Goal: Task Accomplishment & Management: Complete application form

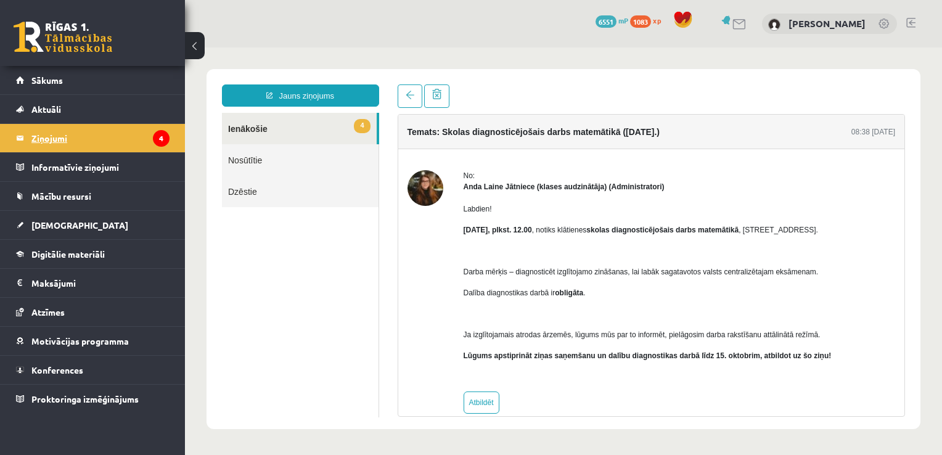
click at [51, 133] on legend "Ziņojumi 4" at bounding box center [100, 138] width 138 height 28
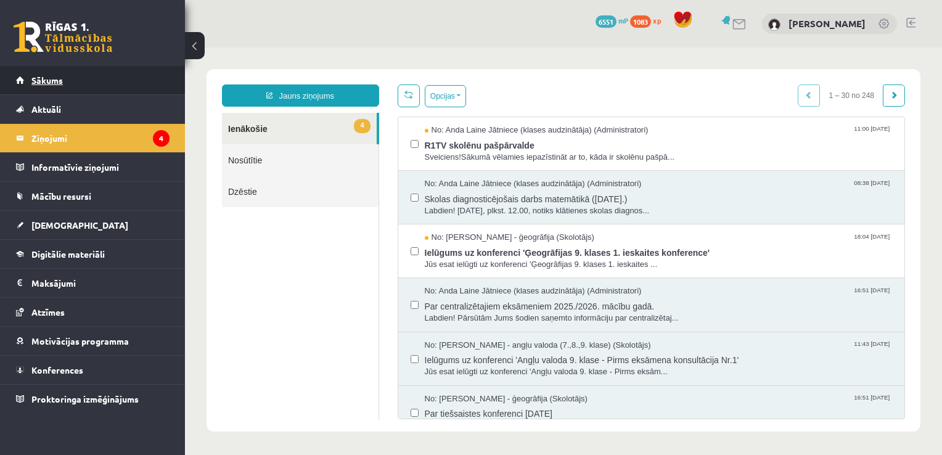
click at [46, 80] on span "Sākums" at bounding box center [46, 80] width 31 height 11
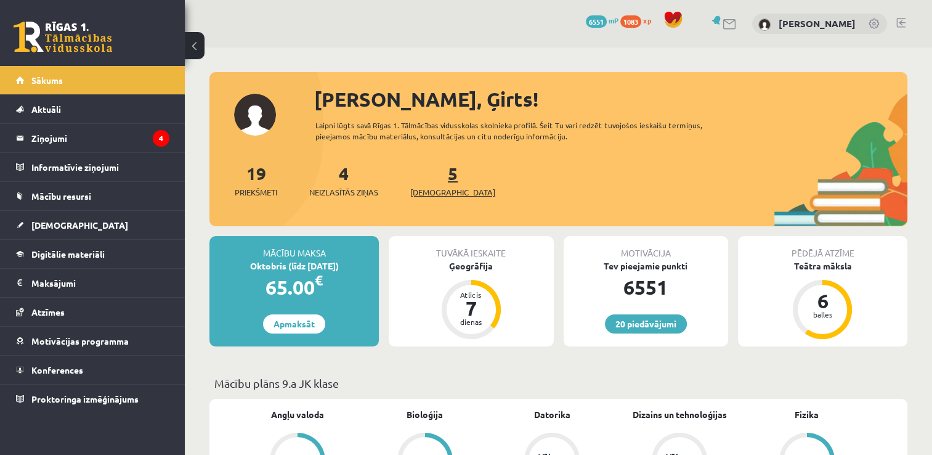
click at [439, 195] on span "[DEMOGRAPHIC_DATA]" at bounding box center [452, 192] width 85 height 12
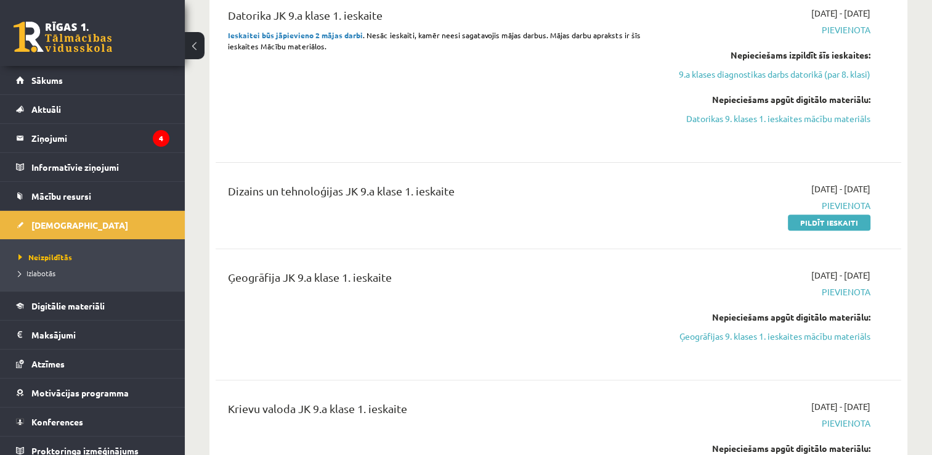
scroll to position [431, 0]
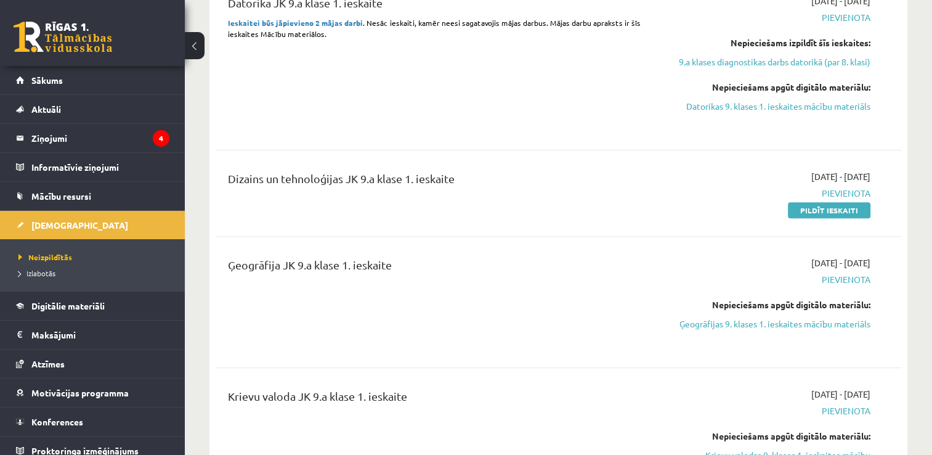
drag, startPoint x: 841, startPoint y: 208, endPoint x: 547, endPoint y: 60, distance: 328.3
click at [841, 208] on link "Pildīt ieskaiti" at bounding box center [829, 210] width 83 height 16
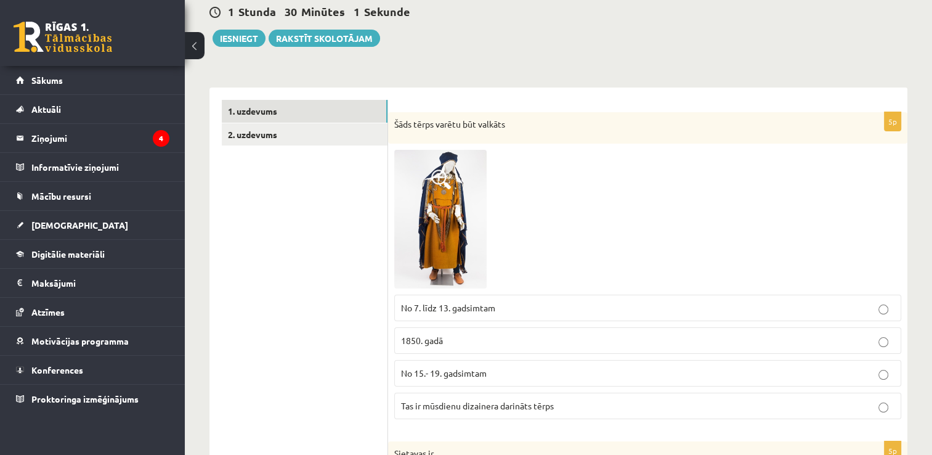
scroll to position [185, 0]
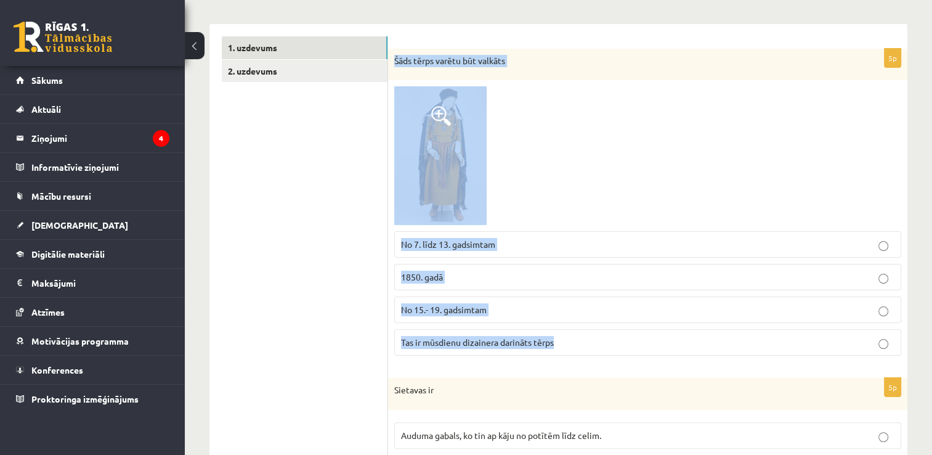
drag, startPoint x: 573, startPoint y: 341, endPoint x: 392, endPoint y: 67, distance: 328.9
click at [392, 67] on div "5p Šāds tērps varētu būt valkāts No 7. līdz 13. gadsimtam 1850. gadā No 15.- 19…" at bounding box center [648, 207] width 520 height 317
copy div "Šāds tērps varētu būt valkāts No 7. līdz 13. gadsimtam 1850. gadā No 15.- 19. g…"
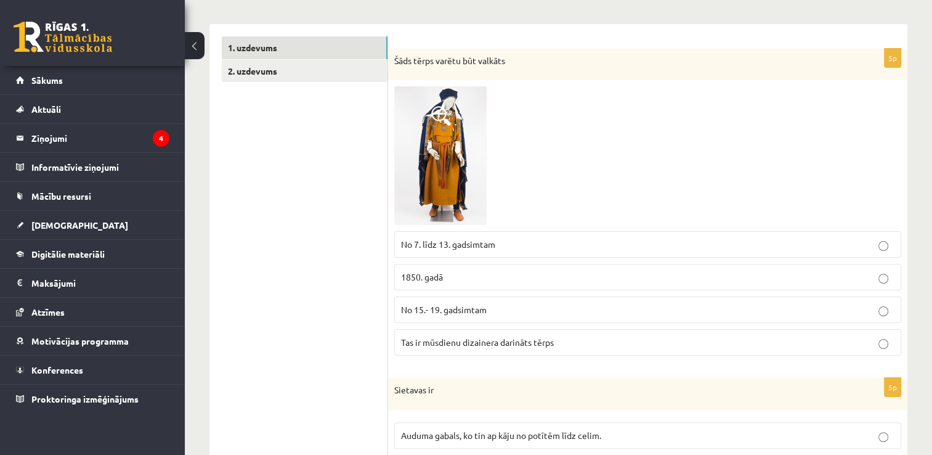
click at [463, 173] on img at bounding box center [440, 155] width 92 height 139
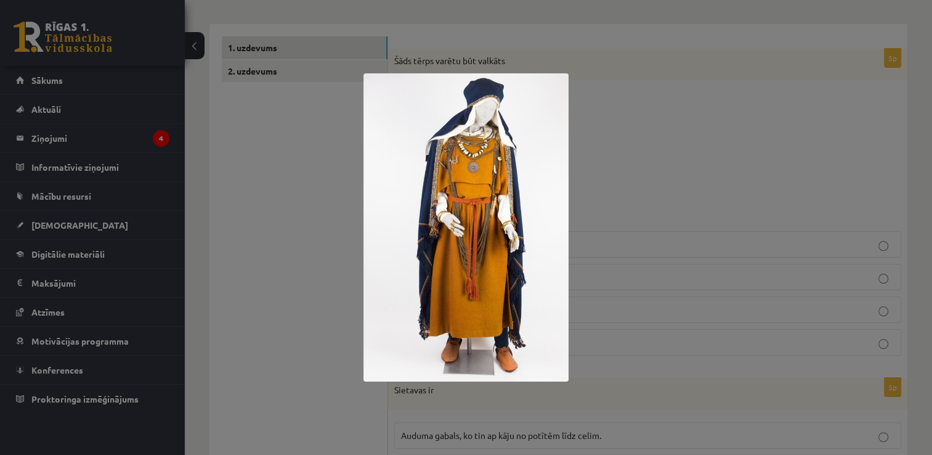
click at [232, 139] on div at bounding box center [466, 227] width 932 height 455
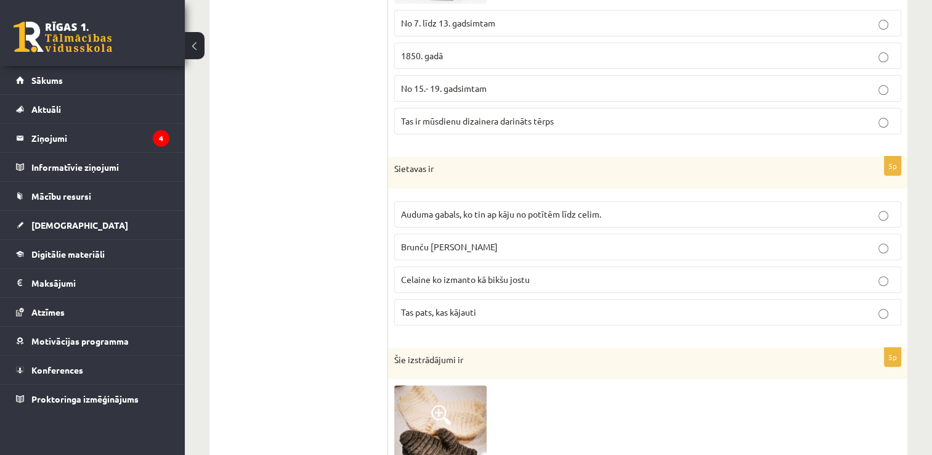
scroll to position [493, 0]
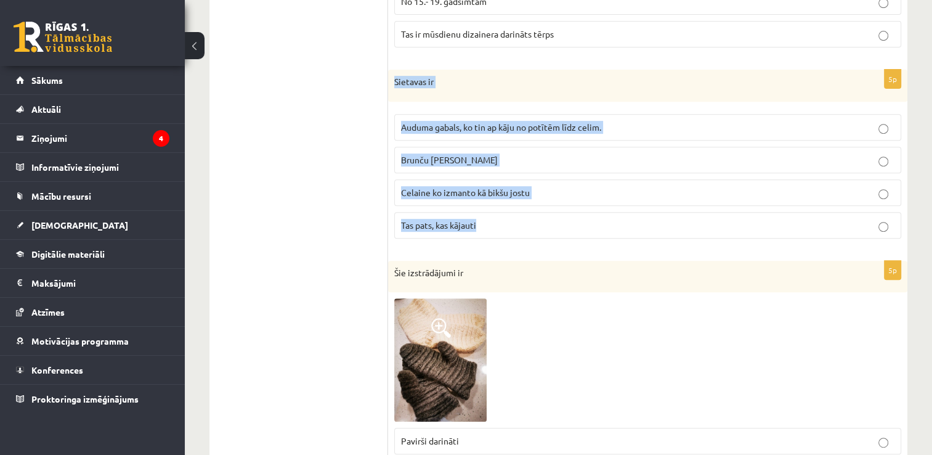
drag, startPoint x: 507, startPoint y: 224, endPoint x: 389, endPoint y: 92, distance: 176.4
click at [389, 92] on div "5p Sietavas ir Auduma gabals, ko tin ap kāju no potītēm līdz celim. Brunču jost…" at bounding box center [648, 159] width 520 height 179
copy div "Sietavas ir Auduma gabals, ko tin ap kāju no potītēm līdz celim. Brunču josta C…"
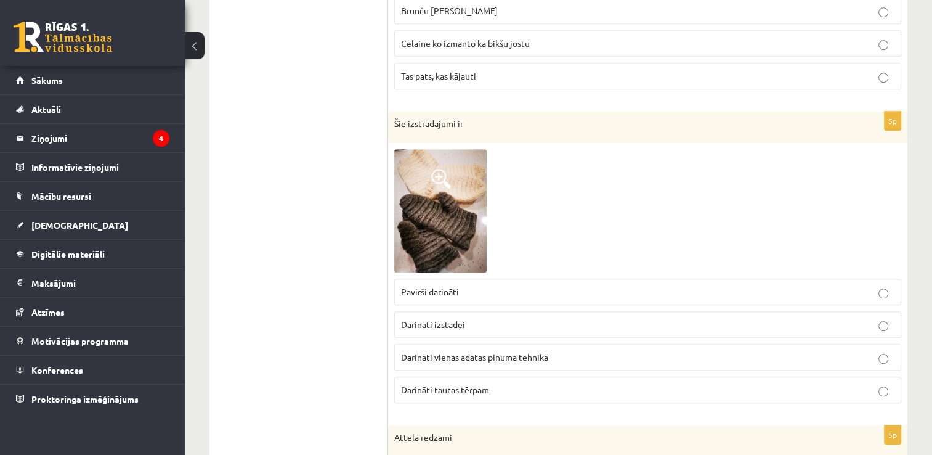
scroll to position [678, 0]
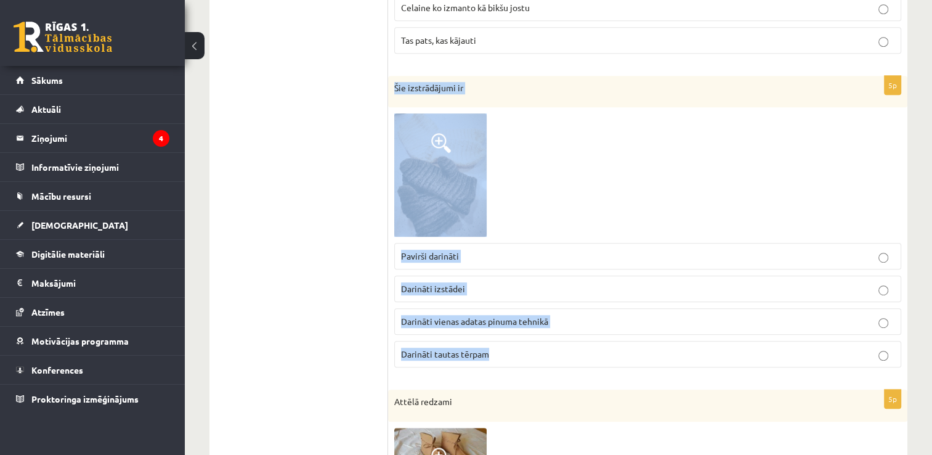
drag, startPoint x: 510, startPoint y: 348, endPoint x: 389, endPoint y: 75, distance: 298.3
click at [389, 76] on div "5p Šie izstrādājumi ir Pavirši darināti Darināti izstādei Darināti vienas adata…" at bounding box center [648, 227] width 520 height 302
copy div "Šie izstrādājumi ir Pavirši darināti Darināti izstādei Darināti vienas adatas p…"
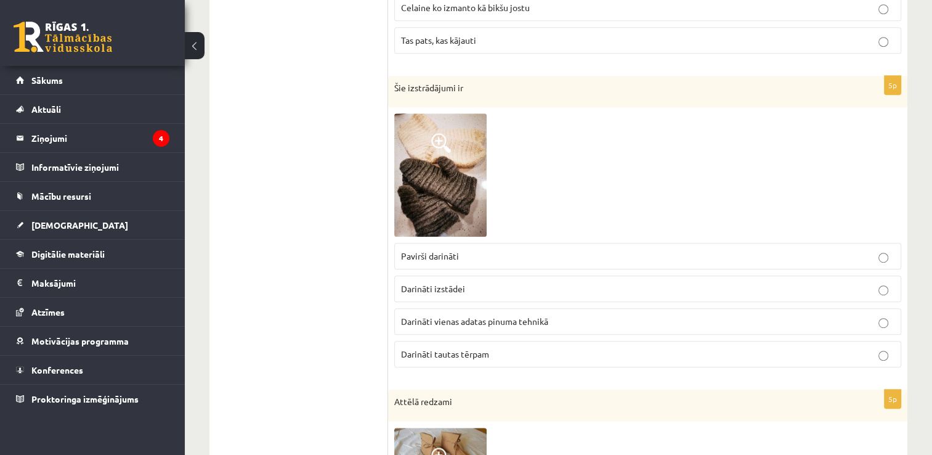
click at [432, 165] on img at bounding box center [440, 174] width 92 height 123
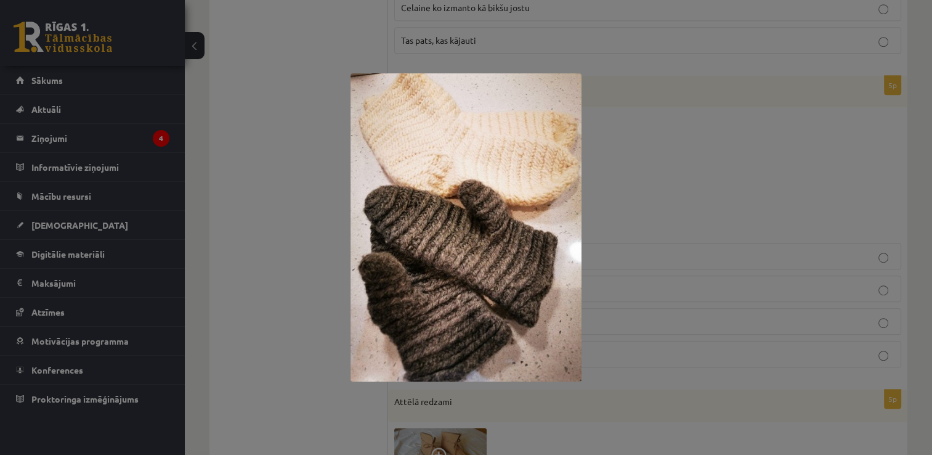
click at [285, 200] on div at bounding box center [466, 227] width 932 height 455
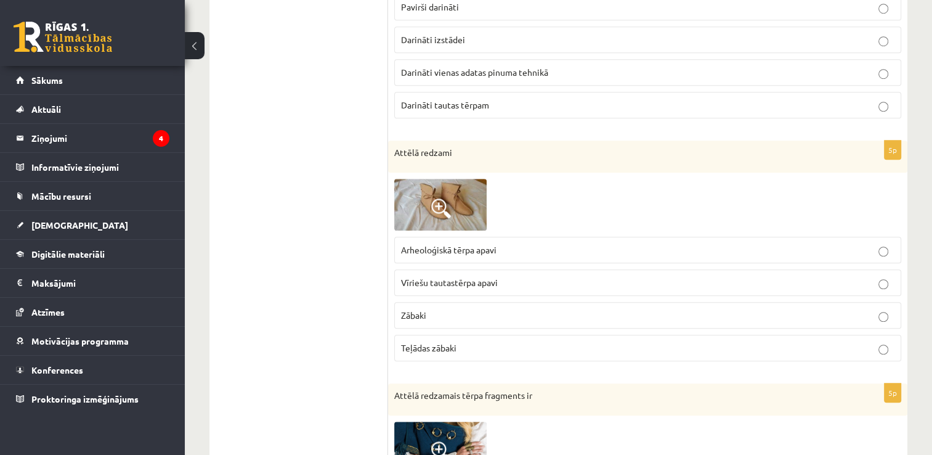
scroll to position [924, 0]
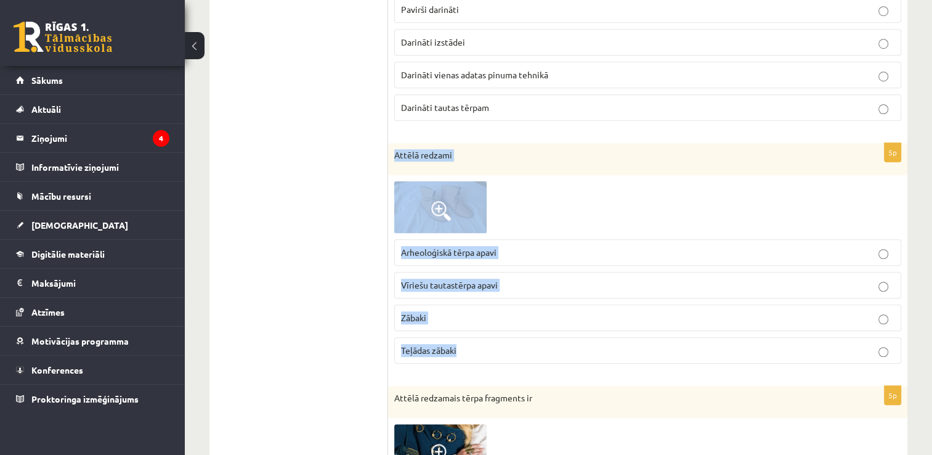
drag, startPoint x: 469, startPoint y: 346, endPoint x: 397, endPoint y: 161, distance: 198.4
click at [397, 161] on div "5p Attēlā redzami Arheoloģiskā tērpa apavi Vīriešu tautastērpa apavi Zābaki Teļ…" at bounding box center [648, 258] width 520 height 230
copy div "Attēlā redzami Arheoloģiskā tērpa apavi Vīriešu tautastērpa apavi Zābaki Teļāda…"
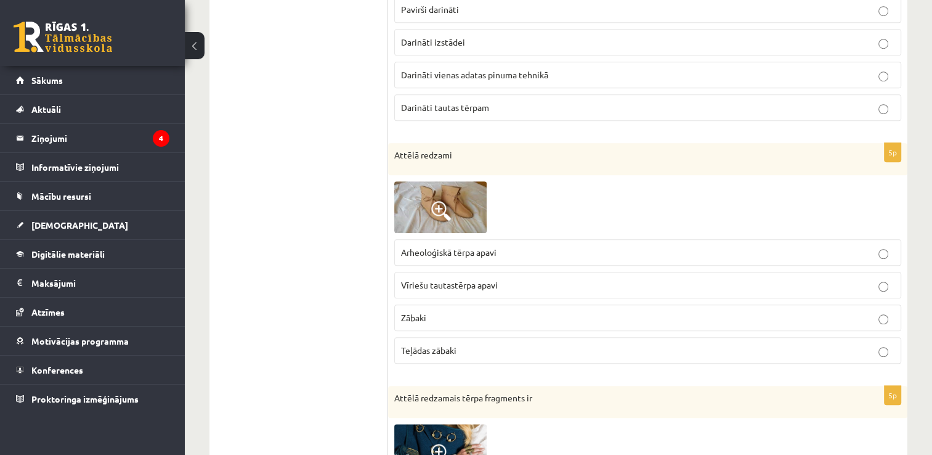
click at [242, 152] on ul "1. uzdevums 2. uzdevums" at bounding box center [305, 315] width 166 height 2036
click at [466, 189] on img at bounding box center [440, 207] width 92 height 52
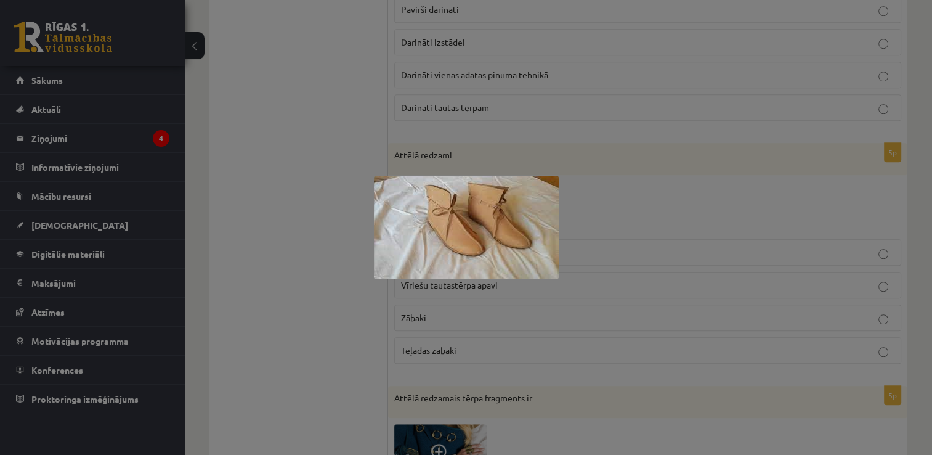
click at [242, 161] on div at bounding box center [466, 227] width 932 height 455
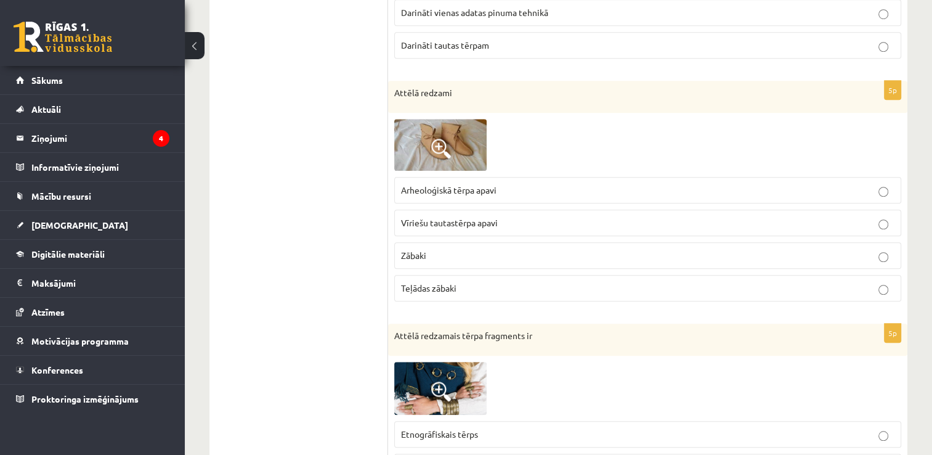
scroll to position [1109, 0]
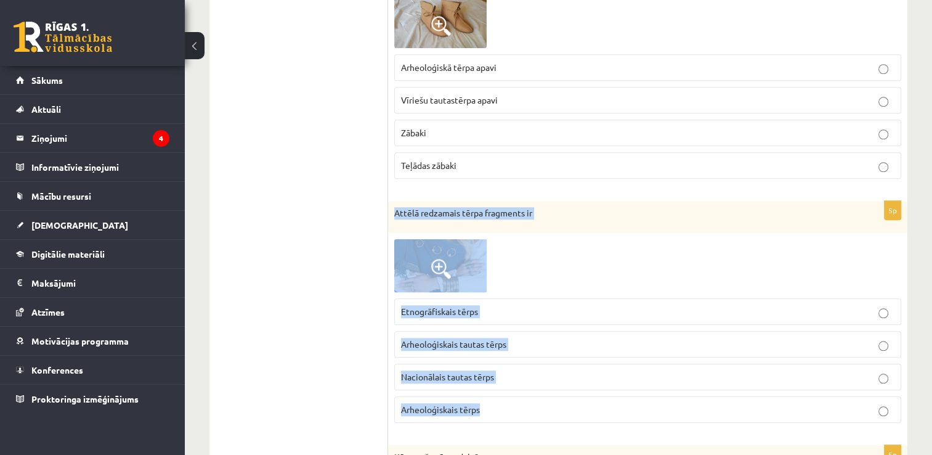
drag, startPoint x: 498, startPoint y: 412, endPoint x: 391, endPoint y: 201, distance: 236.8
click at [391, 201] on div "5p Attēlā redzamais tērpa fragments ir Etnogrāfiskais tērps Arheoloģiskais taut…" at bounding box center [648, 317] width 520 height 232
copy div "Attēlā redzamais tērpa fragments ir Etnogrāfiskais tērps Arheoloģiskais tautas …"
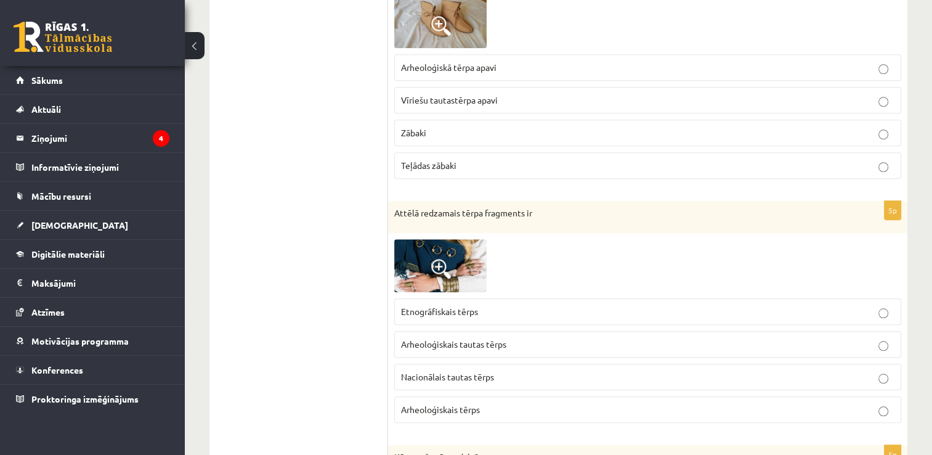
click at [288, 187] on ul "1. uzdevums 2. uzdevums" at bounding box center [305, 130] width 166 height 2036
click at [436, 270] on span at bounding box center [441, 269] width 20 height 20
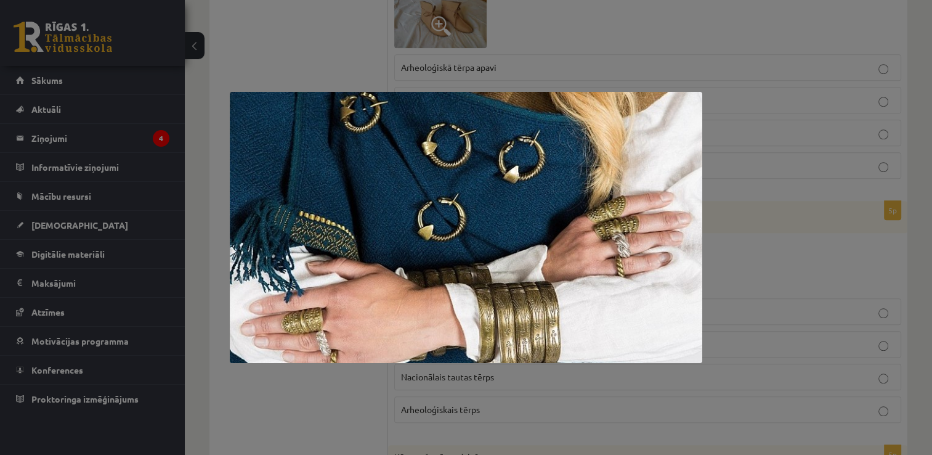
click at [262, 32] on div at bounding box center [466, 227] width 932 height 455
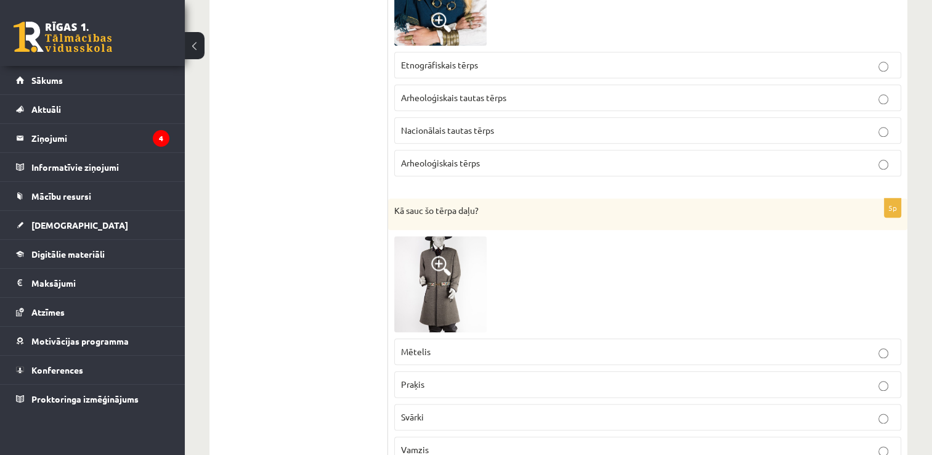
scroll to position [1417, 0]
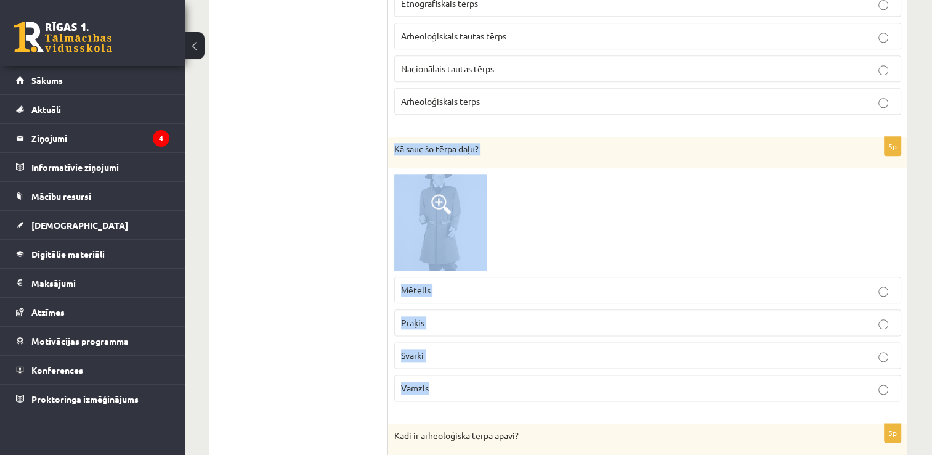
drag, startPoint x: 438, startPoint y: 386, endPoint x: 394, endPoint y: 143, distance: 246.8
click at [394, 143] on div "5p Kā sauc šo tērpa daļu? Mētelis Praķis Svārki Vamzis" at bounding box center [648, 274] width 520 height 274
copy div "Kā sauc šo tērpa daļu? Mētelis Praķis Svārki Vamzis"
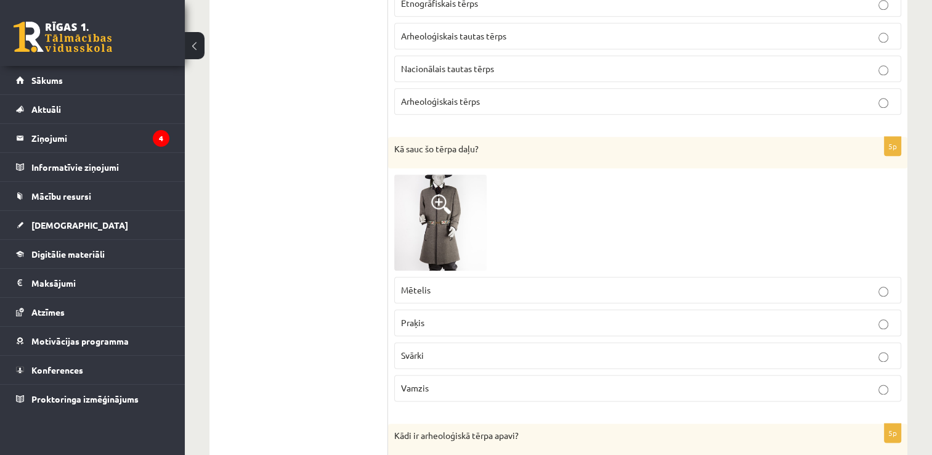
click at [452, 206] on img at bounding box center [440, 222] width 92 height 96
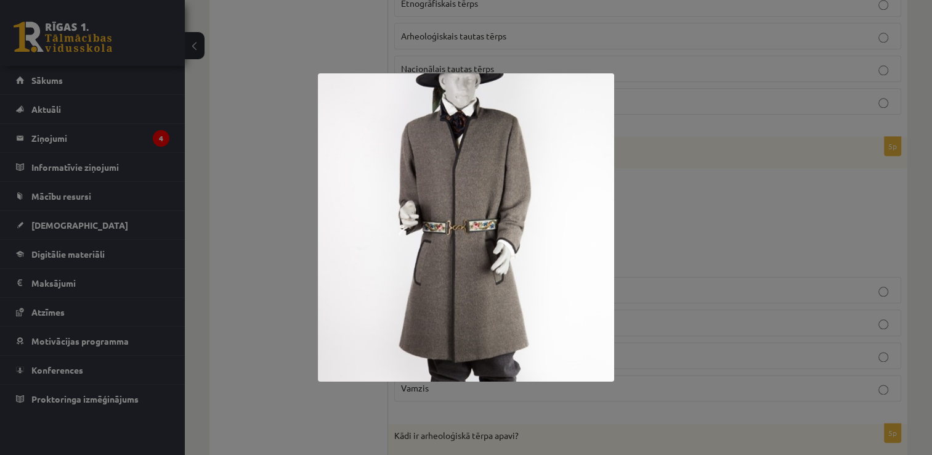
click at [253, 196] on div at bounding box center [466, 227] width 932 height 455
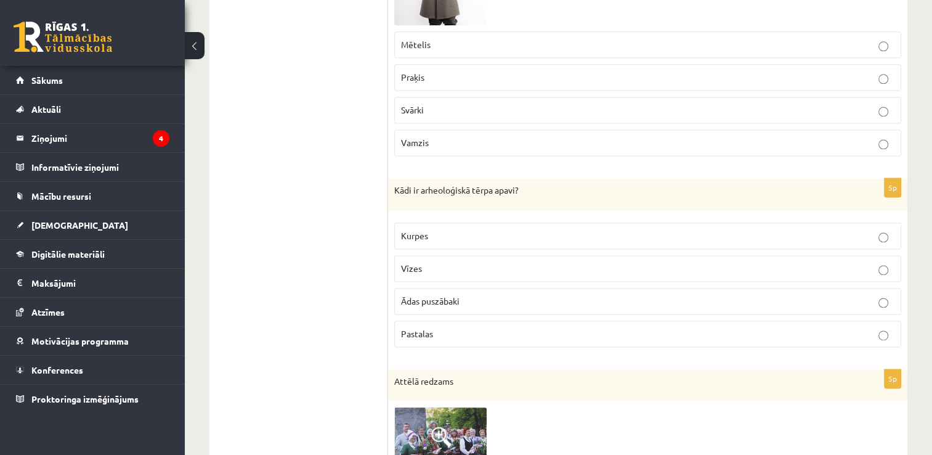
scroll to position [1664, 0]
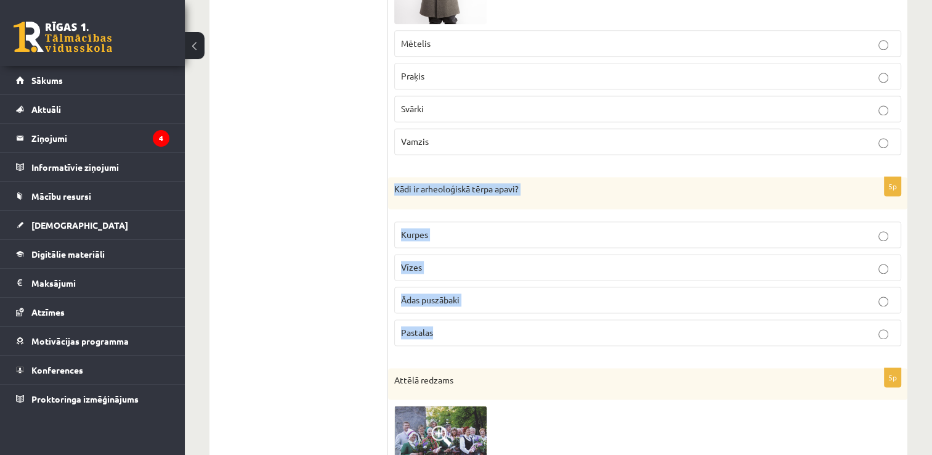
drag, startPoint x: 443, startPoint y: 326, endPoint x: 390, endPoint y: 185, distance: 150.8
click at [390, 185] on div "5p Kādi ir arheoloģiskā tērpa apavi? Kurpes Vīzes Ādas puszābaki Pastalas" at bounding box center [648, 266] width 520 height 179
copy div "Kādi ir arheoloģiskā tērpa apavi? Kurpes Vīzes Ādas puszābaki Pastalas"
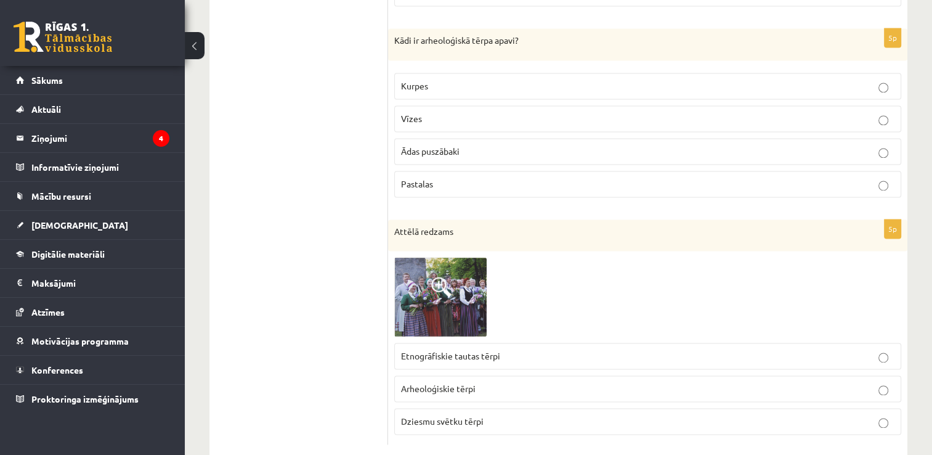
scroll to position [1831, 0]
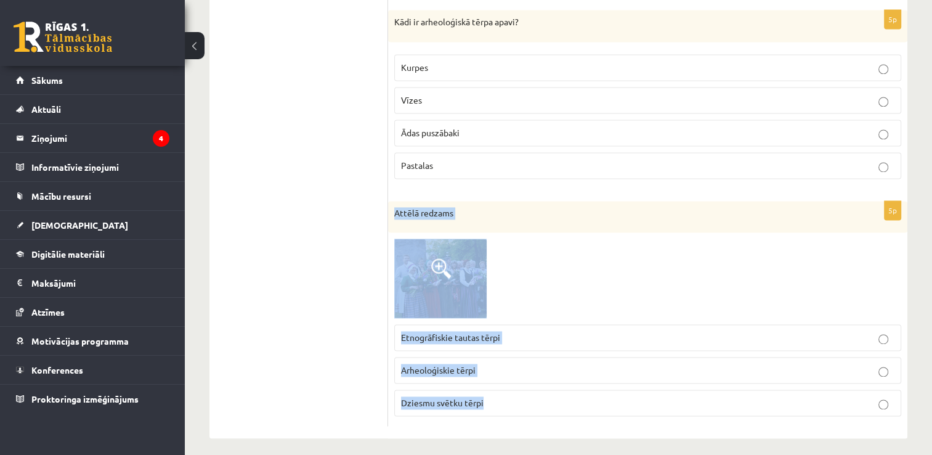
drag, startPoint x: 504, startPoint y: 401, endPoint x: 395, endPoint y: 210, distance: 219.2
click at [395, 210] on div "5p Attēlā redzams Etnogrāfiskie tautas tērpi Arheoloģiskie tērpi Dziesmu svētku…" at bounding box center [648, 313] width 520 height 225
copy div "Attēlā redzams Etnogrāfiskie tautas tērpi Arheoloģiskie tērpi Dziesmu svētku tē…"
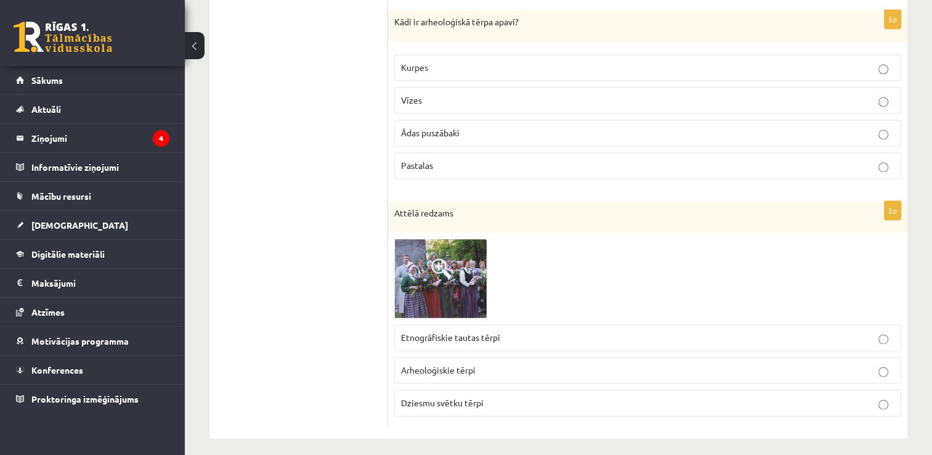
click at [458, 273] on img at bounding box center [440, 279] width 92 height 80
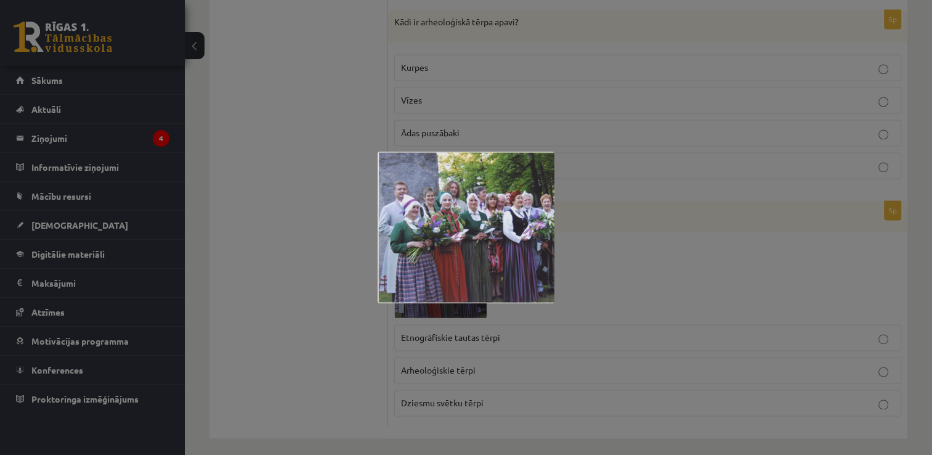
click at [258, 70] on div at bounding box center [466, 227] width 932 height 455
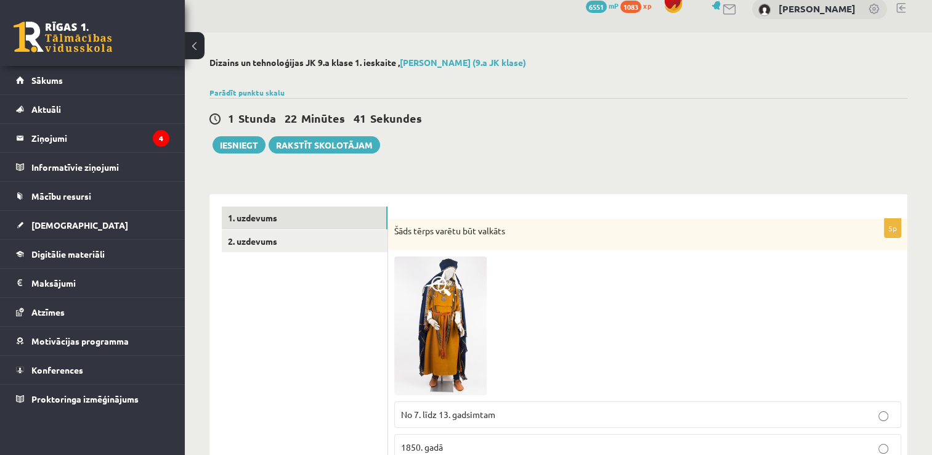
scroll to position [0, 0]
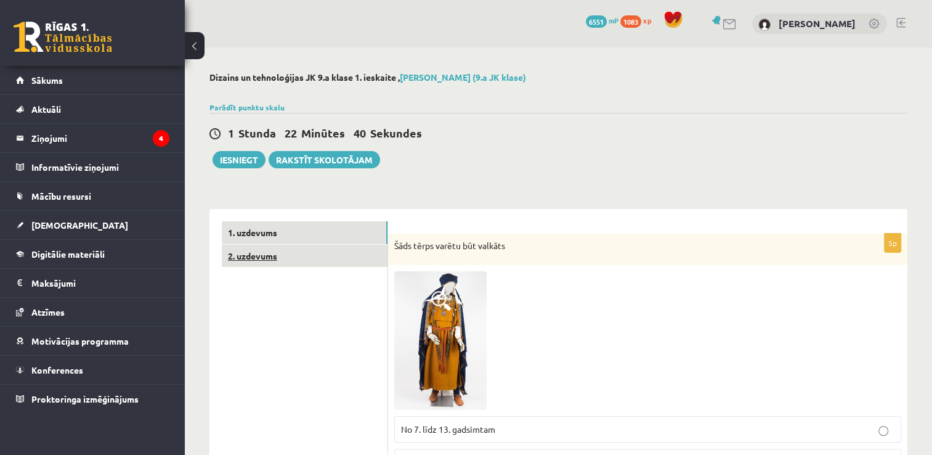
click at [268, 258] on link "2. uzdevums" at bounding box center [305, 256] width 166 height 23
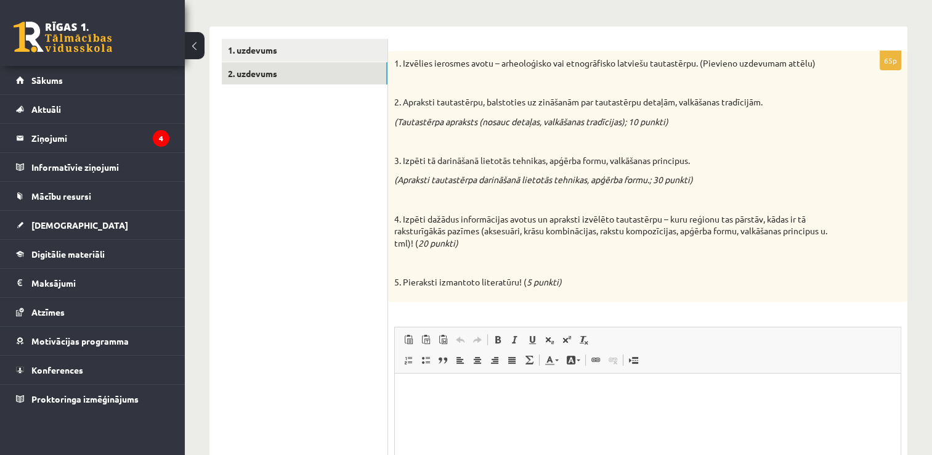
scroll to position [185, 0]
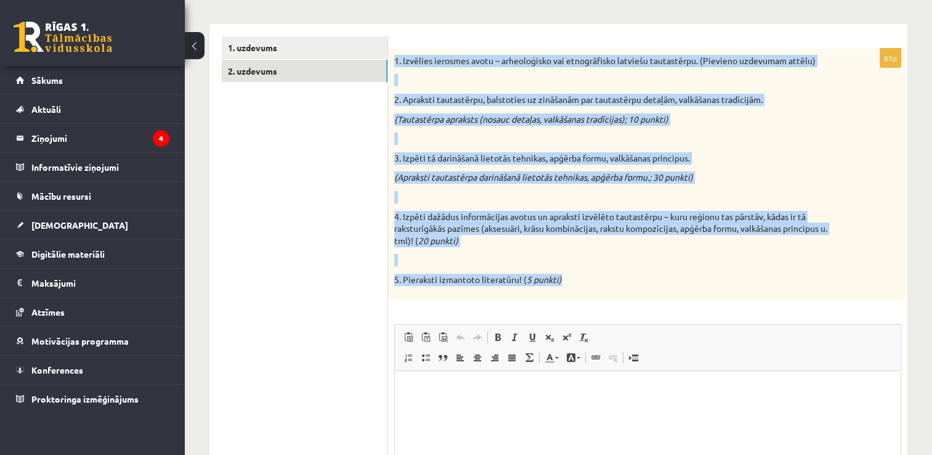
drag, startPoint x: 579, startPoint y: 271, endPoint x: 392, endPoint y: 55, distance: 286.2
click at [392, 55] on div "1. Izvēlies ierosmes avotu – arheoloģisko vai etnogrāfisko latviešu tautastērpu…" at bounding box center [648, 174] width 520 height 251
copy div "1. Izvēlies ierosmes avotu – arheoloģisko vai etnogrāfisko latviešu tautastērpu…"
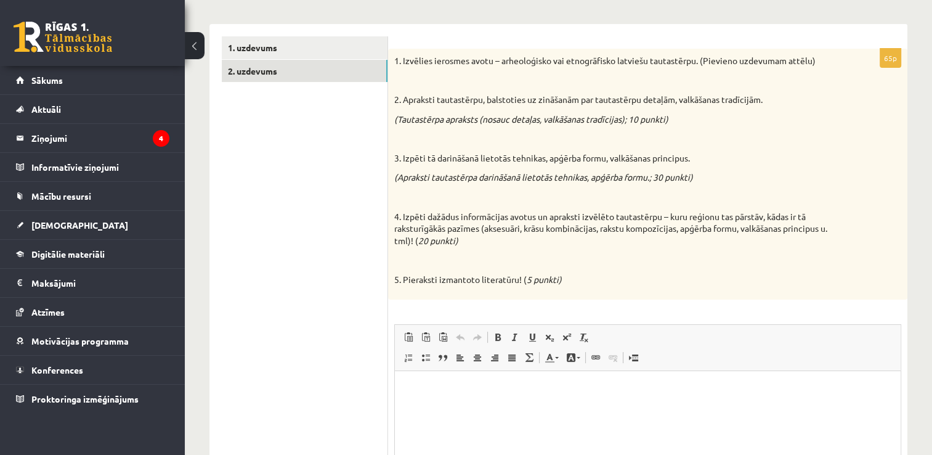
click at [282, 186] on ul "1. uzdevums 2. uzdevums" at bounding box center [305, 308] width 166 height 544
click at [427, 405] on html at bounding box center [648, 389] width 506 height 38
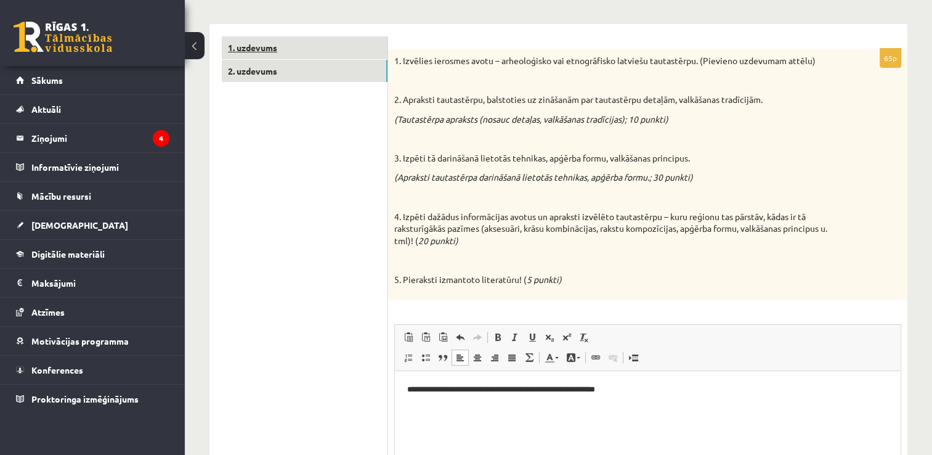
click at [291, 47] on link "1. uzdevums" at bounding box center [305, 47] width 166 height 23
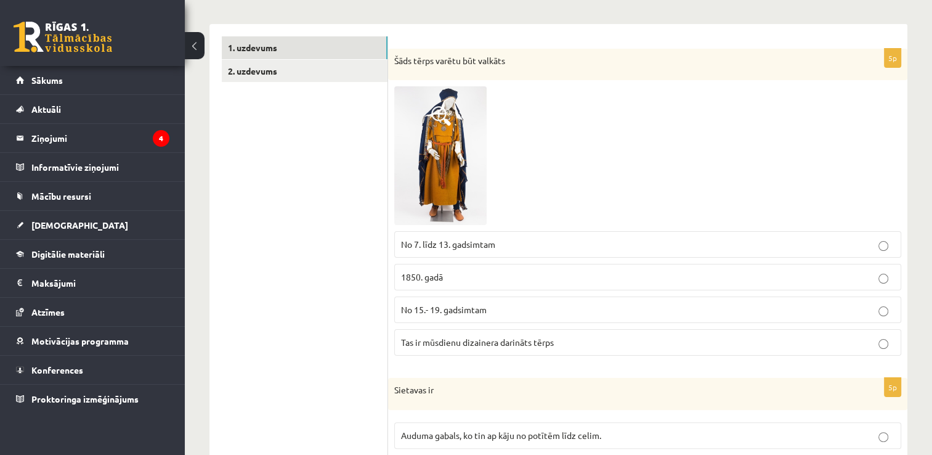
drag, startPoint x: 425, startPoint y: 174, endPoint x: 592, endPoint y: 131, distance: 172.3
click at [592, 131] on div at bounding box center [647, 155] width 507 height 139
click at [457, 142] on img at bounding box center [440, 155] width 92 height 139
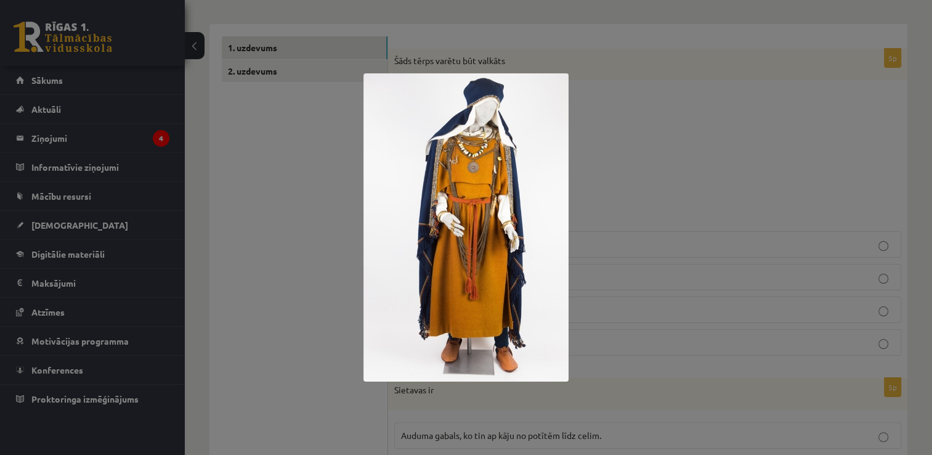
click at [278, 156] on div at bounding box center [466, 227] width 932 height 455
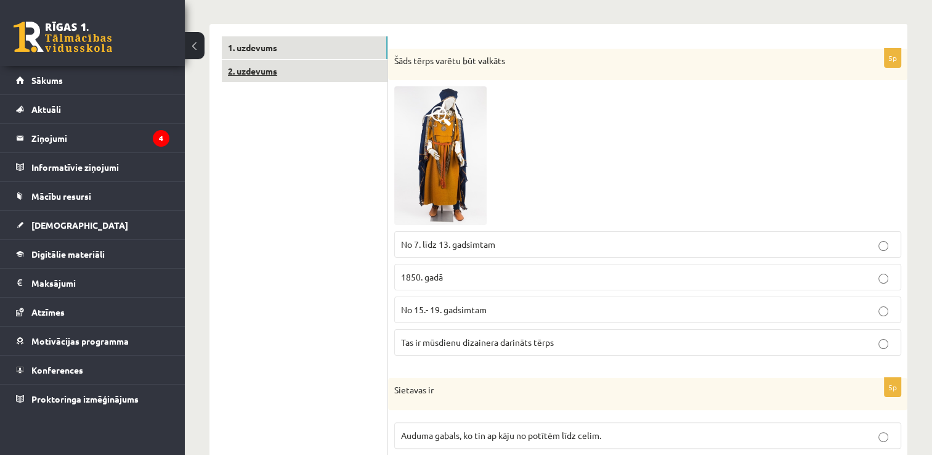
click at [261, 73] on link "2. uzdevums" at bounding box center [305, 71] width 166 height 23
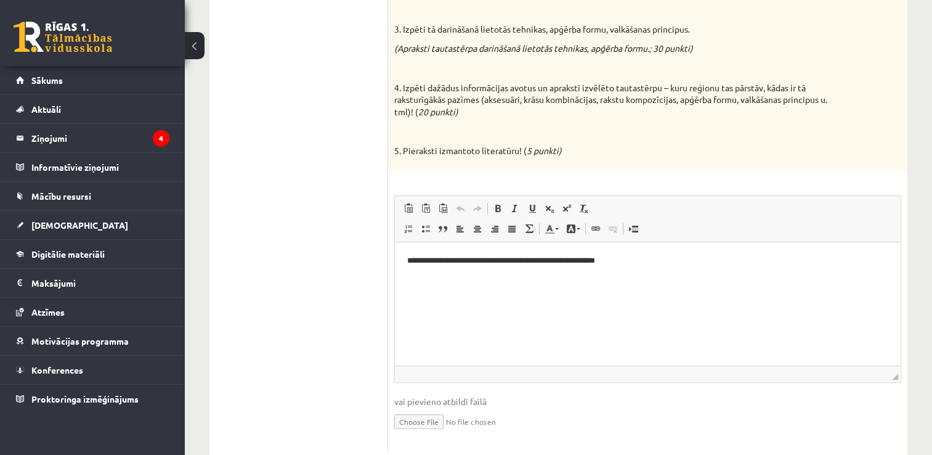
scroll to position [347, 0]
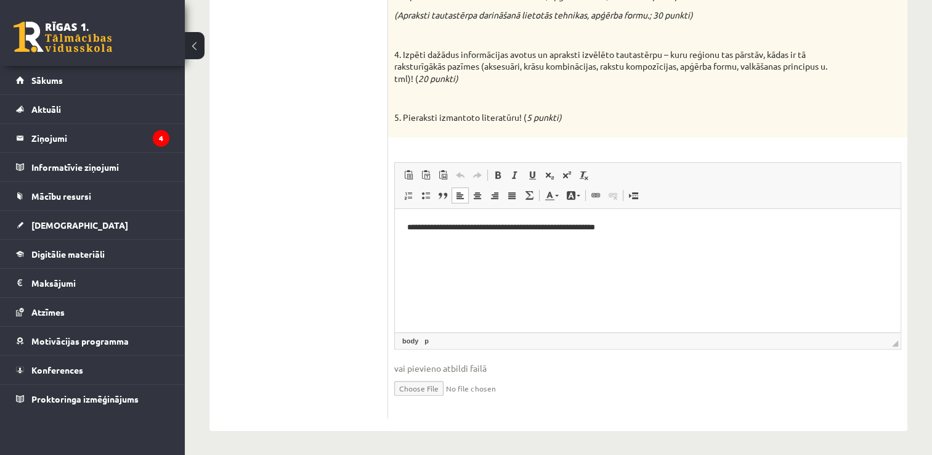
drag, startPoint x: 30, startPoint y: 51, endPoint x: 333, endPoint y: 271, distance: 374.6
click at [333, 271] on ul "1. uzdevums 2. uzdevums" at bounding box center [305, 146] width 166 height 544
click at [441, 263] on span "Ielīmēt" at bounding box center [447, 263] width 35 height 18
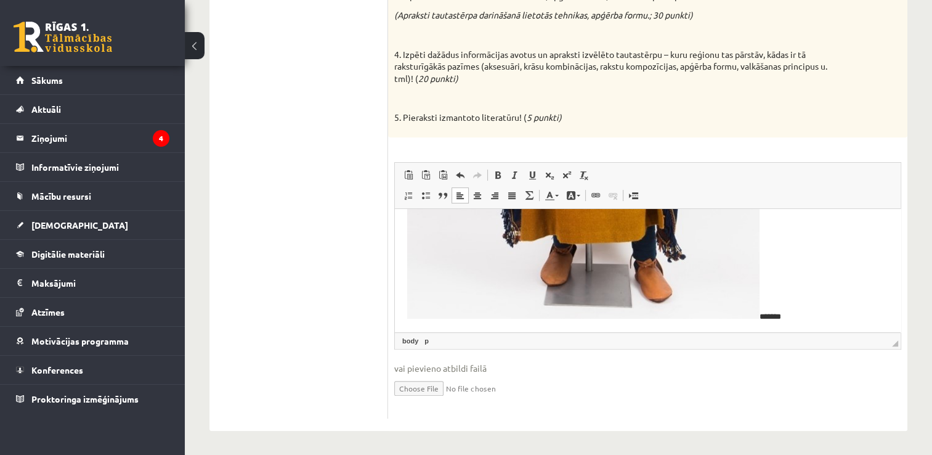
scroll to position [454, 0]
click at [818, 310] on p "*******" at bounding box center [643, 54] width 472 height 532
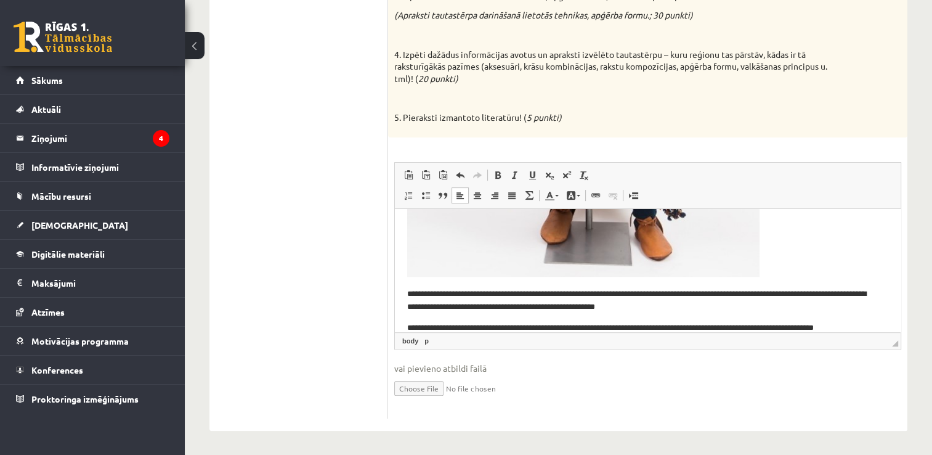
scroll to position [507, 0]
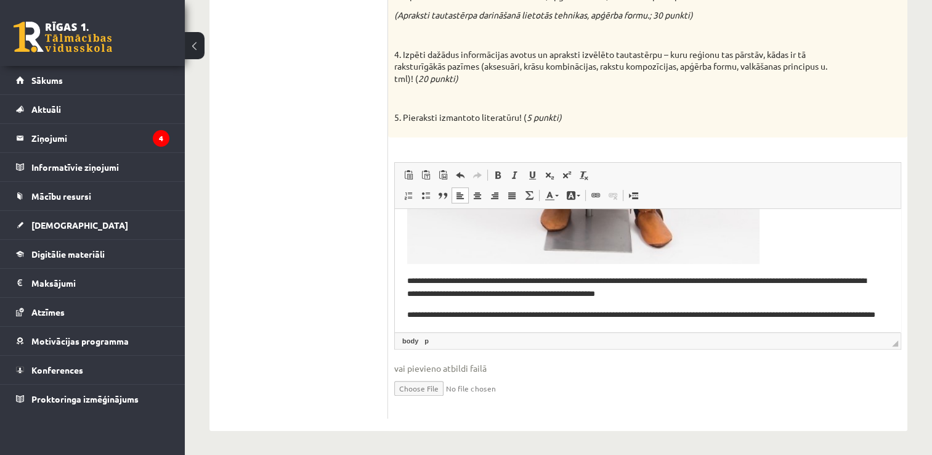
click at [445, 324] on p "**********" at bounding box center [643, 321] width 472 height 26
click at [505, 327] on p "**********" at bounding box center [643, 321] width 472 height 26
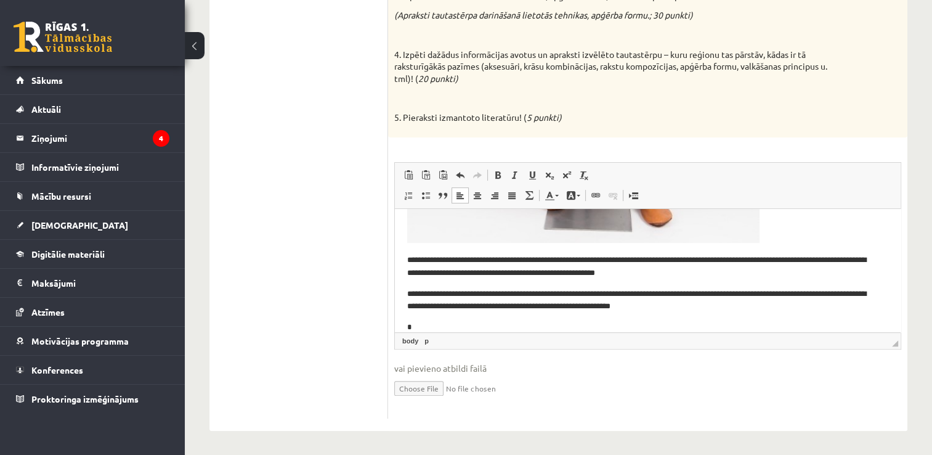
scroll to position [528, 0]
click at [717, 120] on p "5. Pieraksti izmantoto literatūru! ( 5 punkti)" at bounding box center [617, 118] width 446 height 12
click at [568, 328] on p "**********" at bounding box center [643, 326] width 472 height 13
click at [524, 325] on p "**********" at bounding box center [643, 326] width 472 height 13
click at [551, 325] on p "**********" at bounding box center [643, 326] width 472 height 13
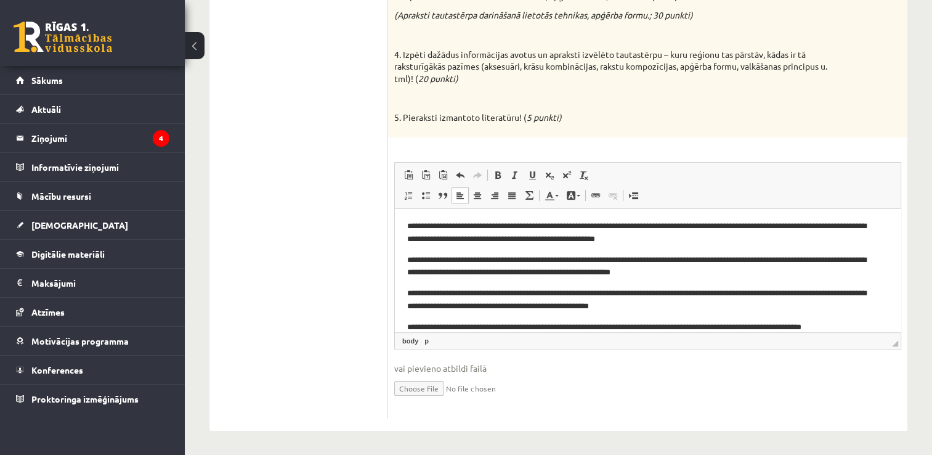
scroll to position [574, 0]
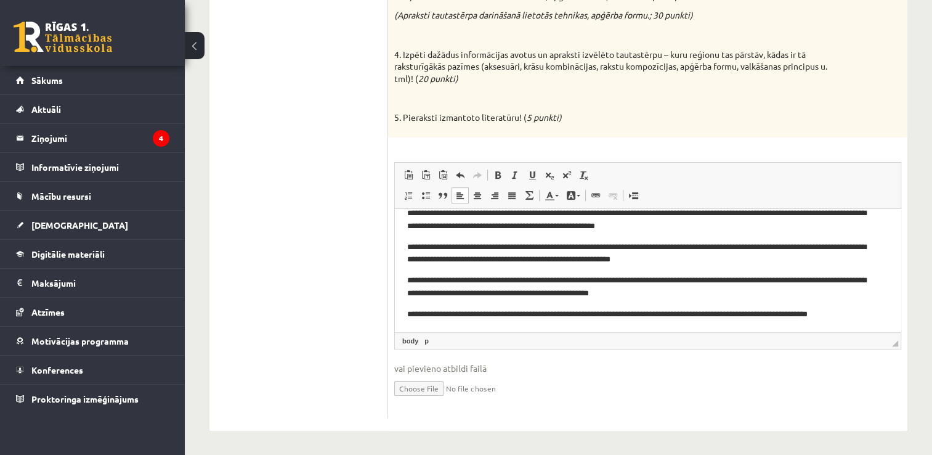
click at [822, 313] on p "**********" at bounding box center [643, 321] width 472 height 26
click at [471, 324] on p "**********" at bounding box center [643, 321] width 472 height 26
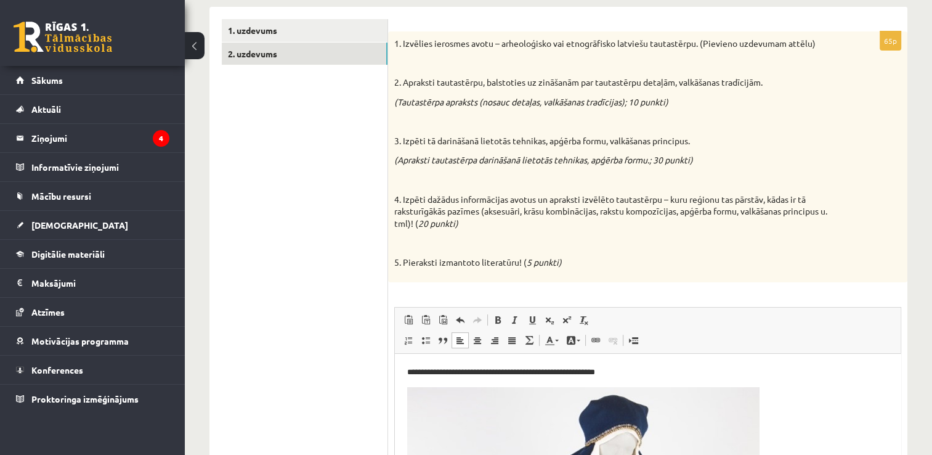
scroll to position [100, 0]
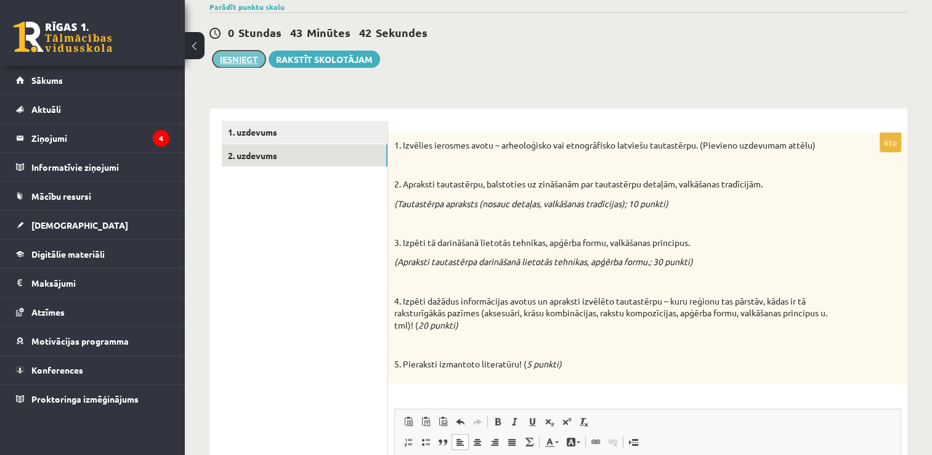
click at [247, 60] on button "Iesniegt" at bounding box center [239, 59] width 53 height 17
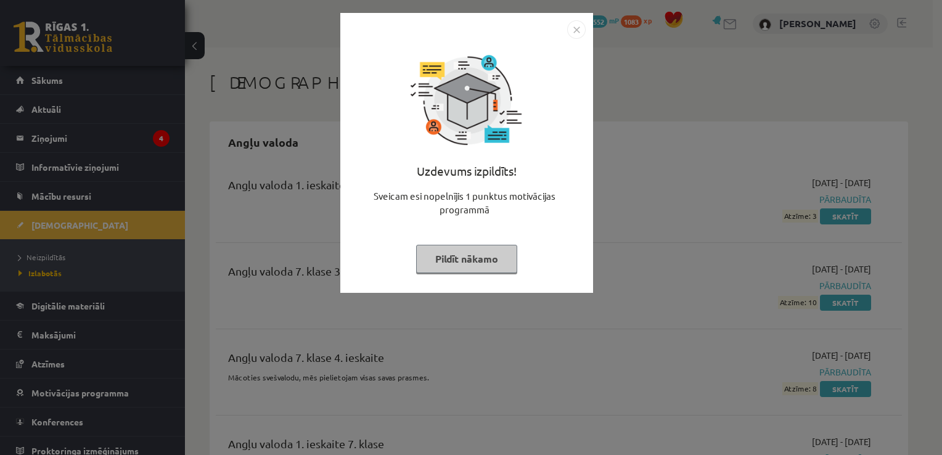
click at [446, 259] on button "Pildīt nākamo" at bounding box center [466, 259] width 101 height 28
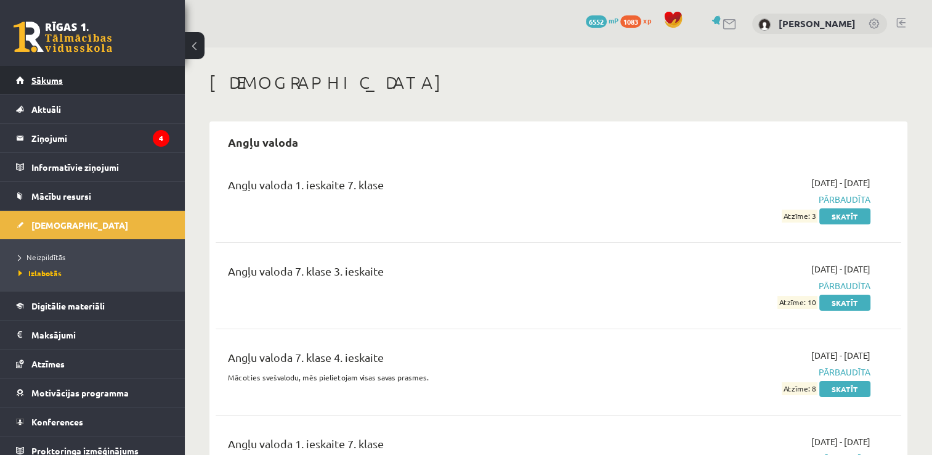
click at [79, 86] on link "Sākums" at bounding box center [92, 80] width 153 height 28
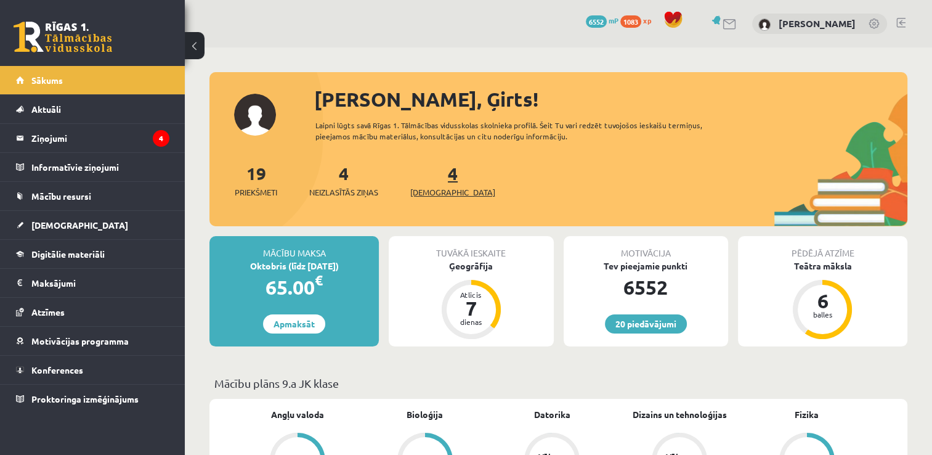
click at [426, 192] on span "[DEMOGRAPHIC_DATA]" at bounding box center [452, 192] width 85 height 12
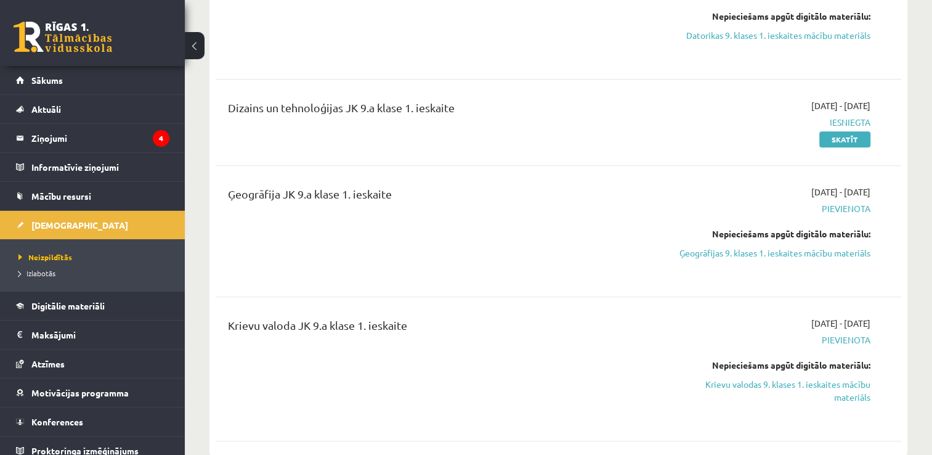
scroll to position [555, 0]
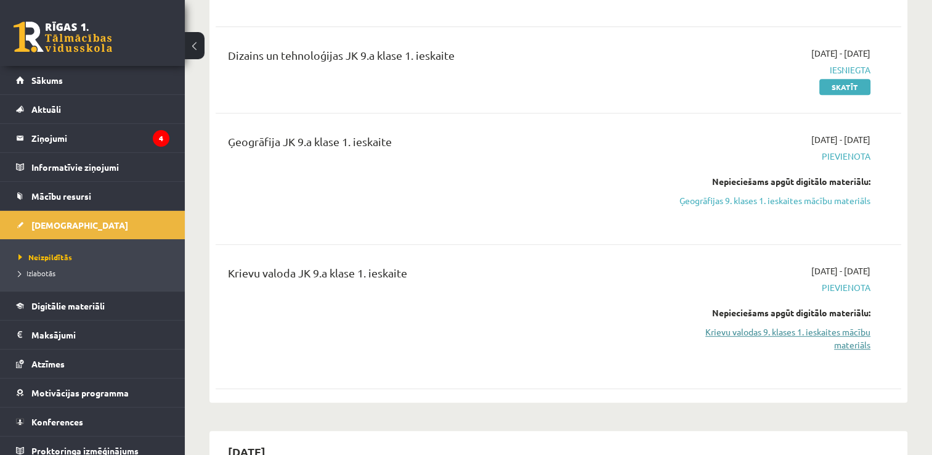
click at [798, 330] on link "Krievu valodas 9. klases 1. ieskaites mācību materiāls" at bounding box center [770, 338] width 202 height 26
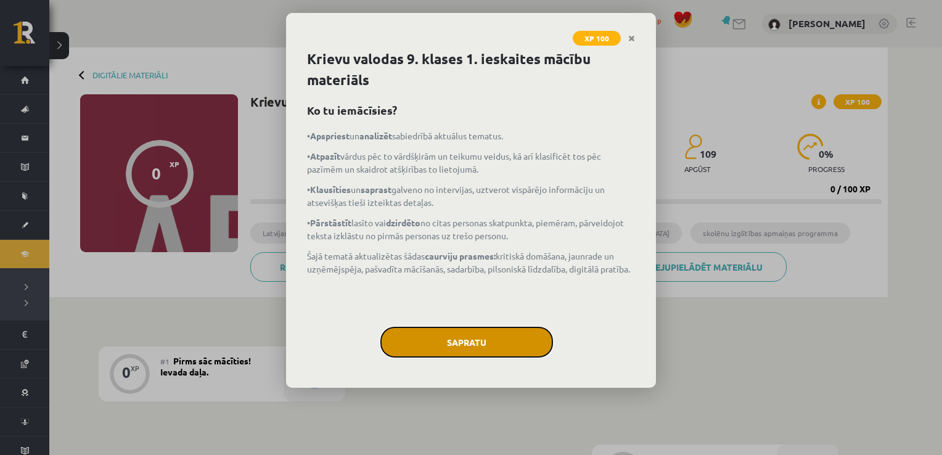
click at [520, 345] on button "Sapratu" at bounding box center [466, 342] width 173 height 31
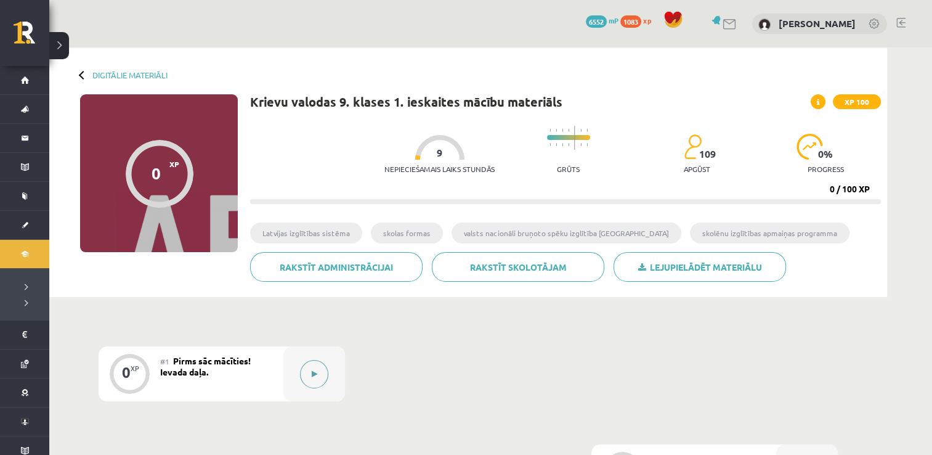
click at [323, 373] on button at bounding box center [314, 374] width 28 height 28
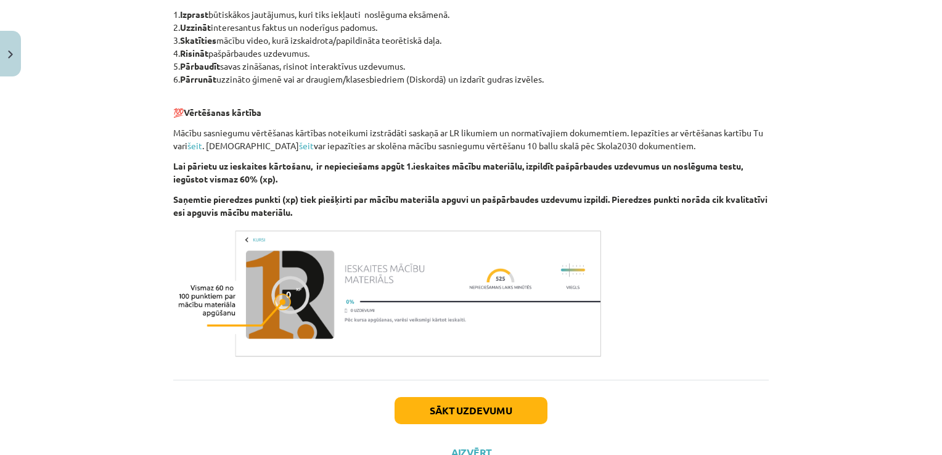
scroll to position [695, 0]
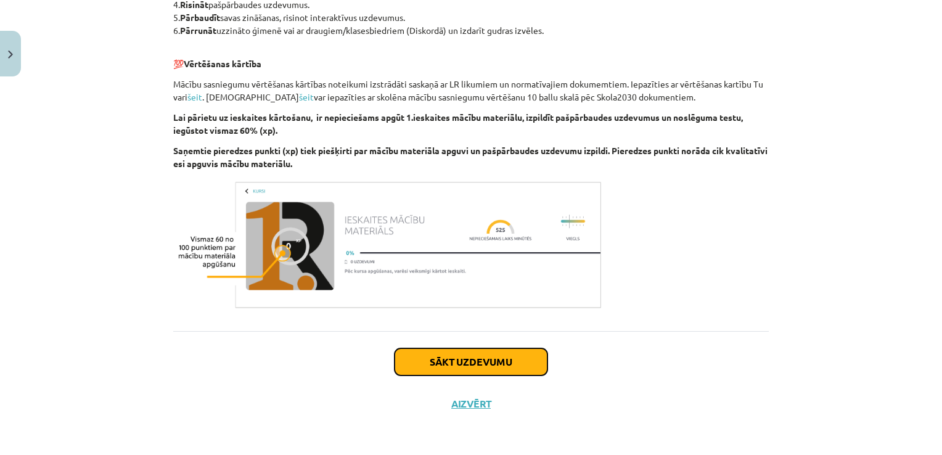
click at [505, 363] on button "Sākt uzdevumu" at bounding box center [470, 361] width 153 height 27
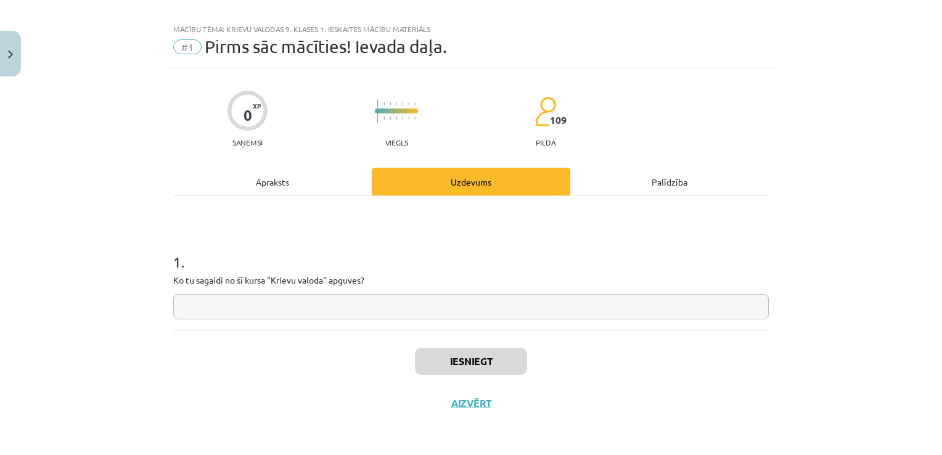
scroll to position [12, 0]
click at [240, 300] on input "text" at bounding box center [470, 307] width 595 height 25
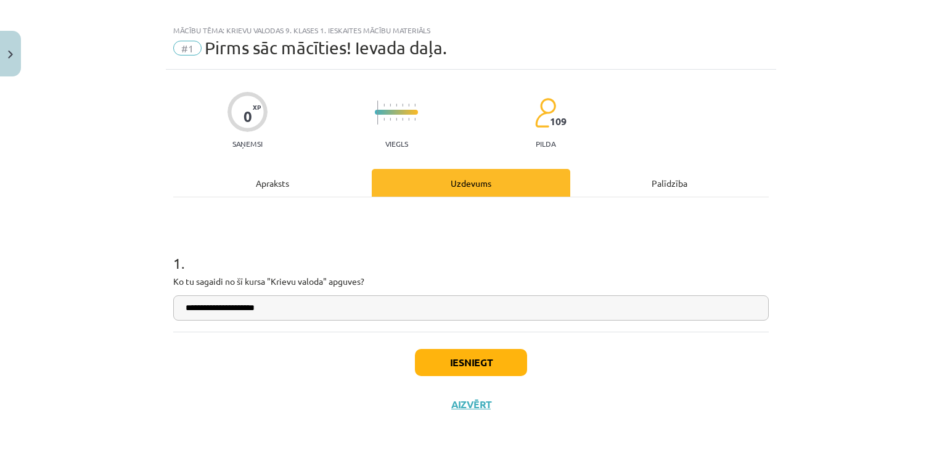
type input "**********"
click at [476, 360] on button "Iesniegt" at bounding box center [471, 362] width 112 height 27
